Goal: Task Accomplishment & Management: Use online tool/utility

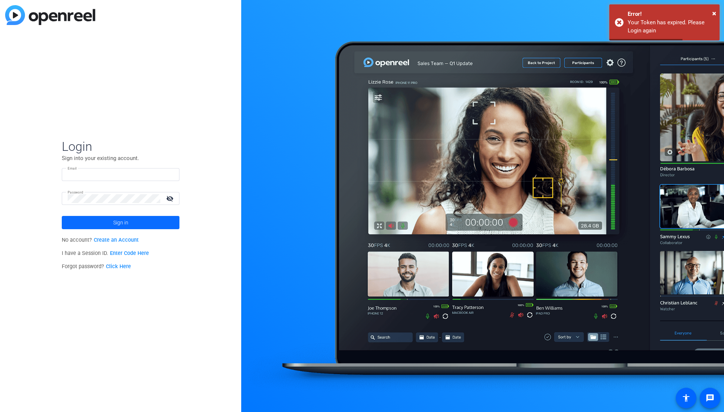
type input "[EMAIL_ADDRESS][DOMAIN_NAME]"
click at [102, 219] on span at bounding box center [121, 223] width 118 height 18
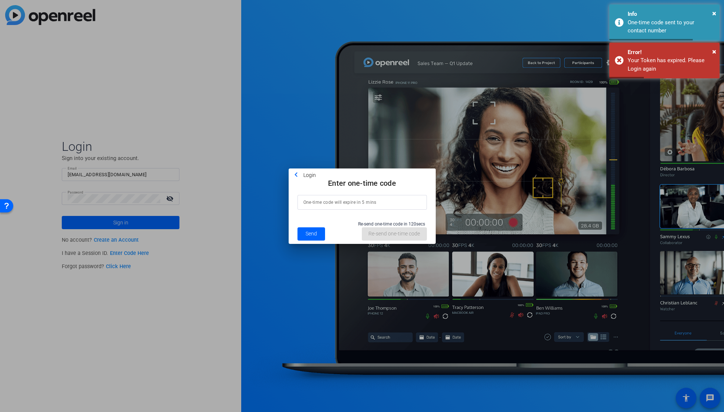
click at [328, 202] on input at bounding box center [362, 202] width 118 height 9
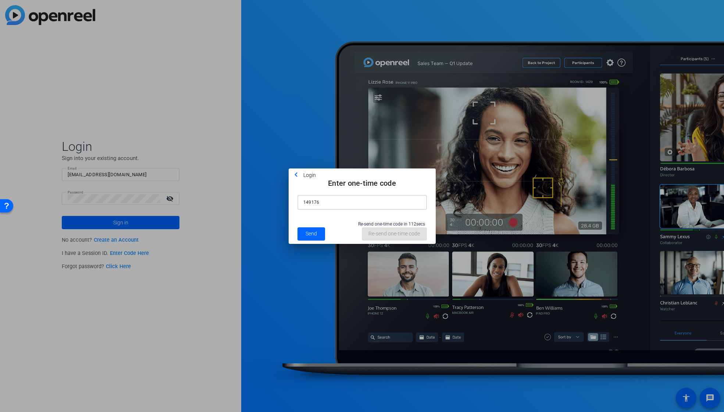
type input "149176"
click at [315, 235] on span "Send" at bounding box center [310, 234] width 11 height 8
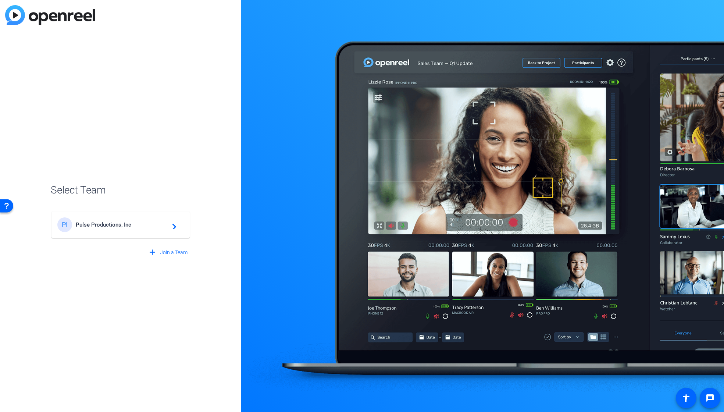
click at [113, 223] on span "Pulse Productions, Inc" at bounding box center [122, 224] width 92 height 7
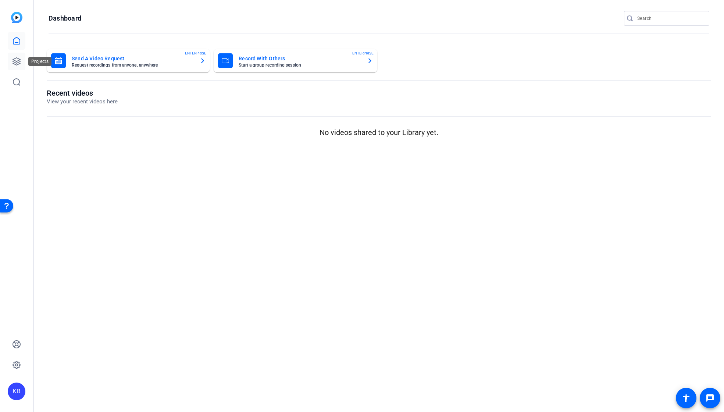
click at [18, 65] on icon at bounding box center [16, 61] width 9 height 9
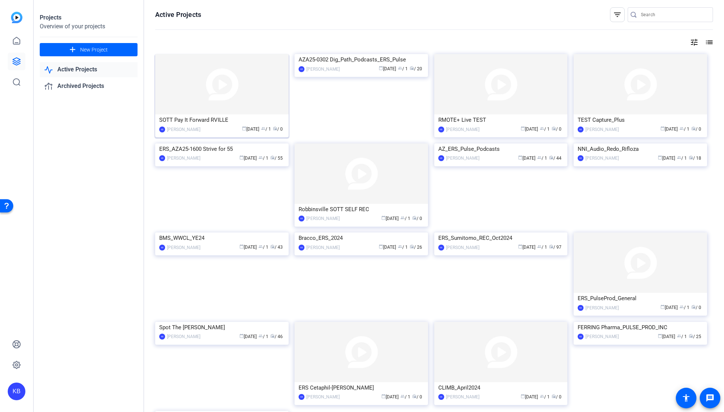
click at [212, 120] on div "SOTT Pay It Forward RVILLE" at bounding box center [221, 119] width 125 height 11
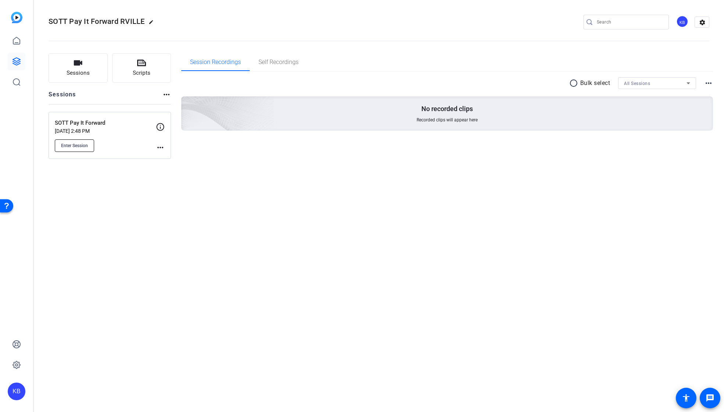
click at [83, 142] on button "Enter Session" at bounding box center [74, 145] width 39 height 12
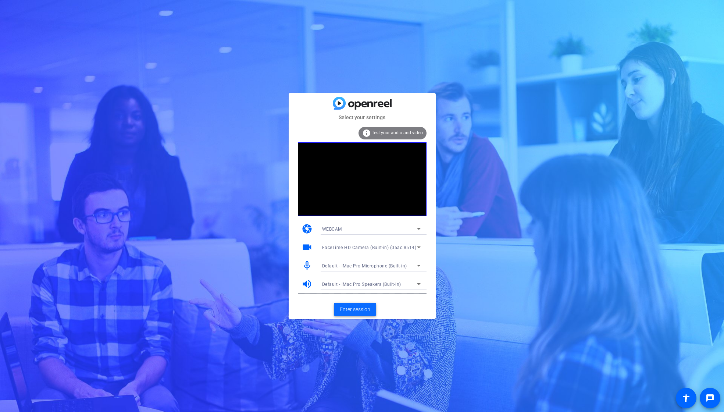
click at [347, 305] on span "Enter session" at bounding box center [355, 309] width 31 height 8
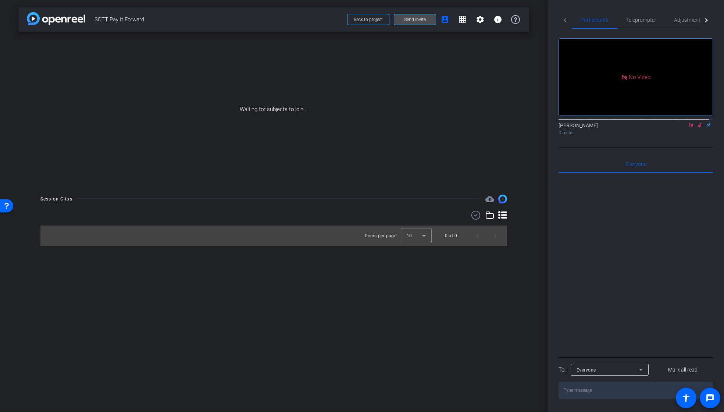
click at [421, 22] on span "Send invite" at bounding box center [415, 20] width 22 height 6
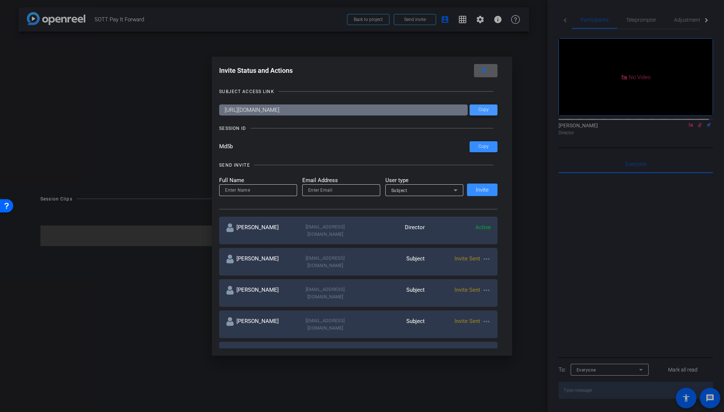
click at [479, 110] on span "Copy" at bounding box center [483, 110] width 10 height 6
